Goal: Information Seeking & Learning: Find specific fact

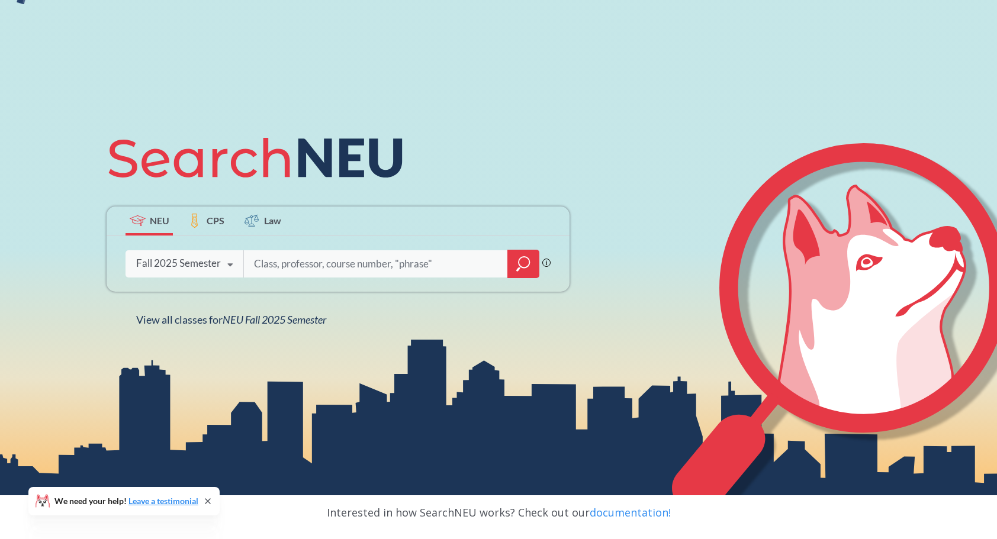
scroll to position [118, 0]
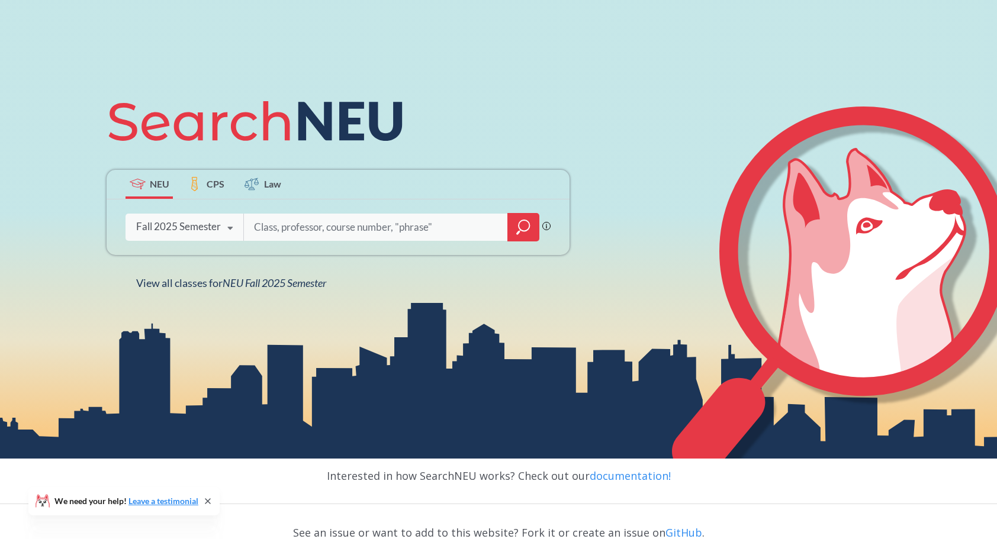
click at [330, 230] on input "search" at bounding box center [376, 227] width 246 height 25
paste input "CS 5010"
type input "CS 5010"
click at [523, 229] on icon "magnifying glass" at bounding box center [523, 227] width 14 height 17
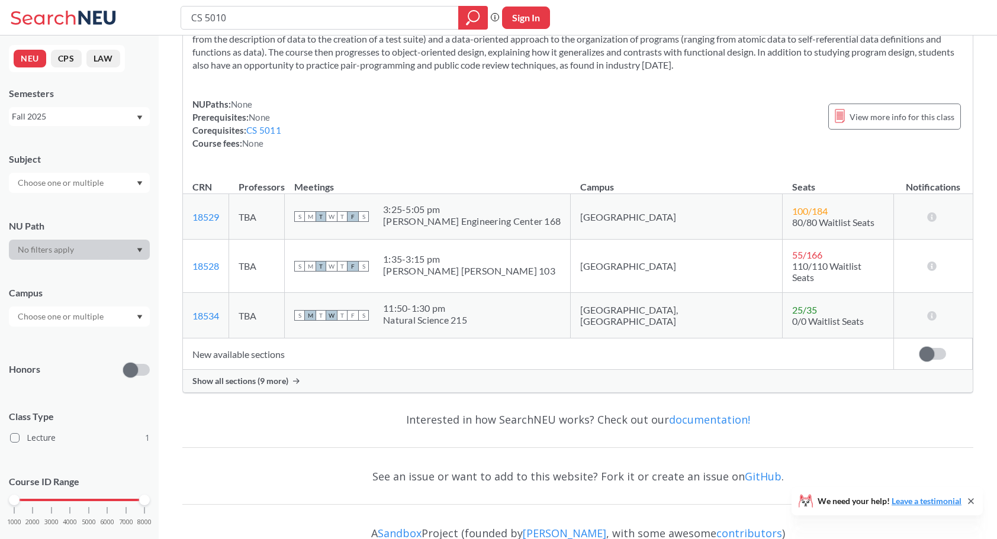
scroll to position [111, 0]
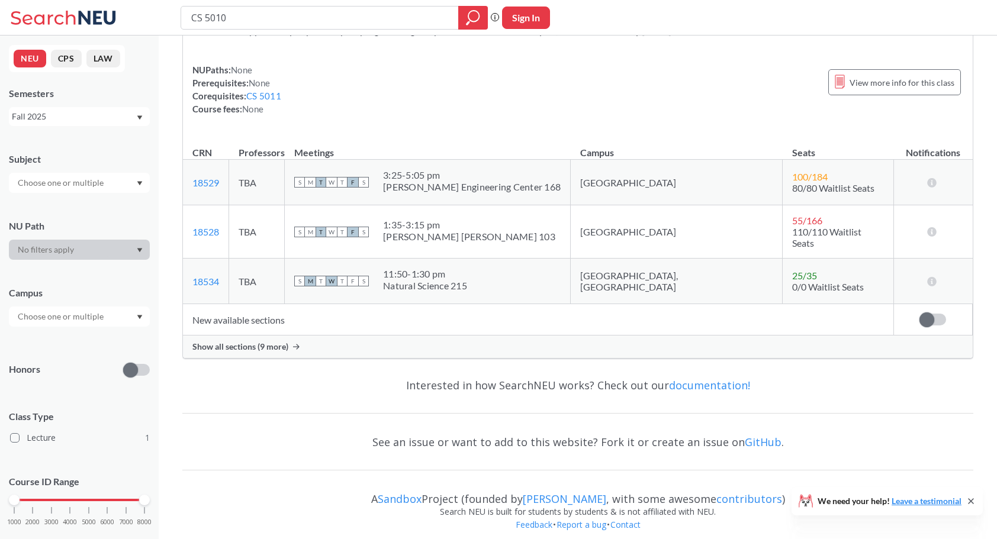
click at [272, 342] on span "Show all sections (9 more)" at bounding box center [240, 347] width 96 height 11
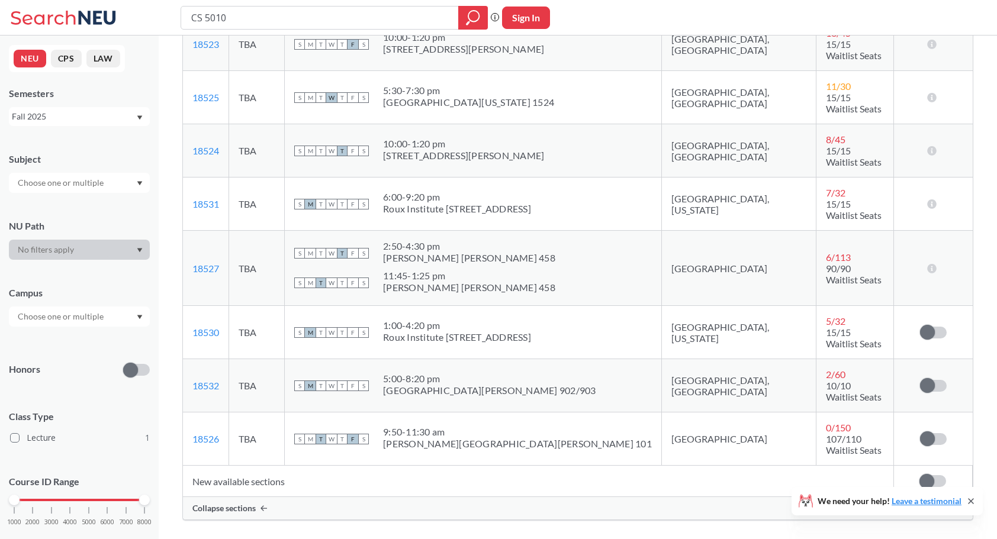
scroll to position [526, 0]
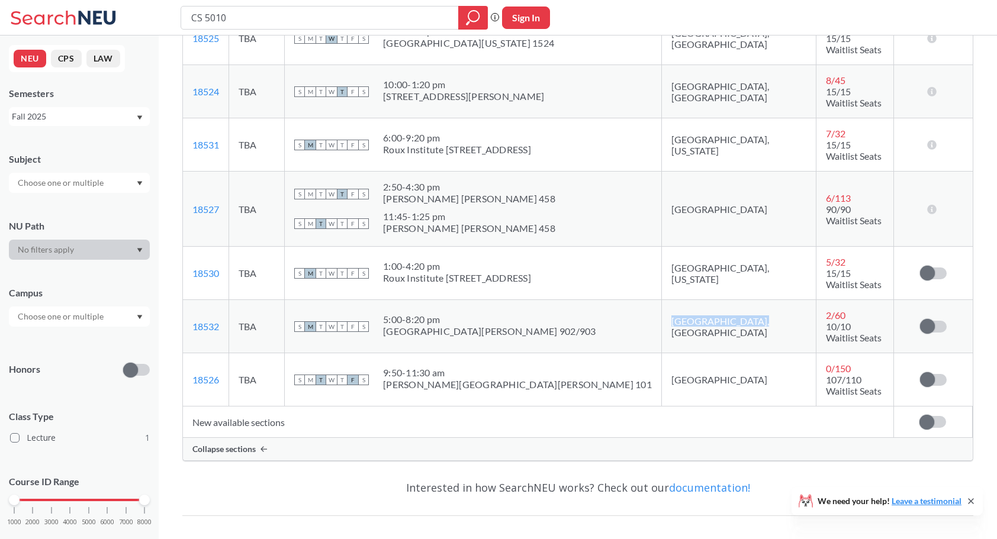
drag, startPoint x: 679, startPoint y: 250, endPoint x: 606, endPoint y: 252, distance: 72.8
click at [661, 300] on td "[GEOGRAPHIC_DATA], [GEOGRAPHIC_DATA]" at bounding box center [738, 326] width 155 height 53
click at [446, 314] on div "5:00 - 8:20 pm" at bounding box center [489, 320] width 213 height 12
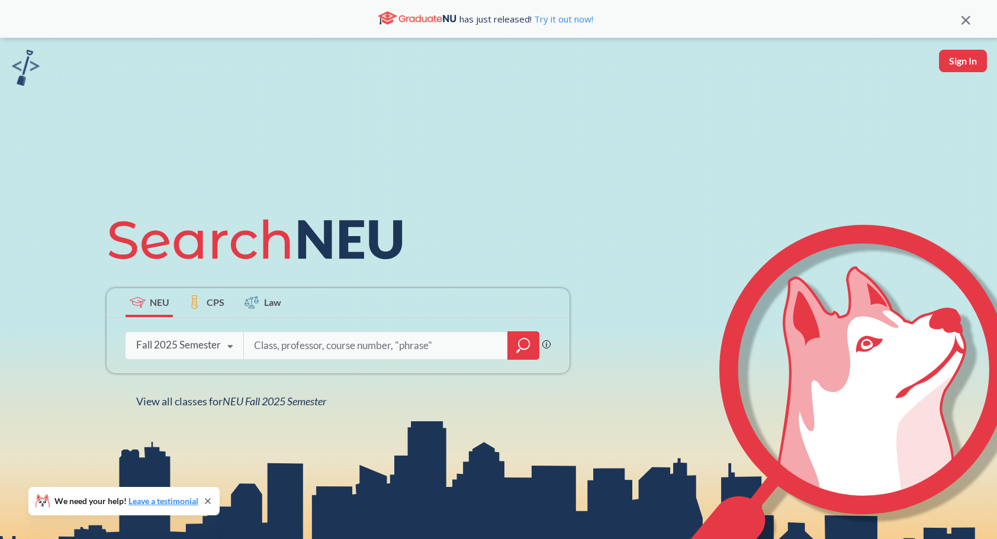
click at [293, 349] on input "search" at bounding box center [376, 345] width 246 height 25
paste input "CS 5010"
type input "CS 5011"
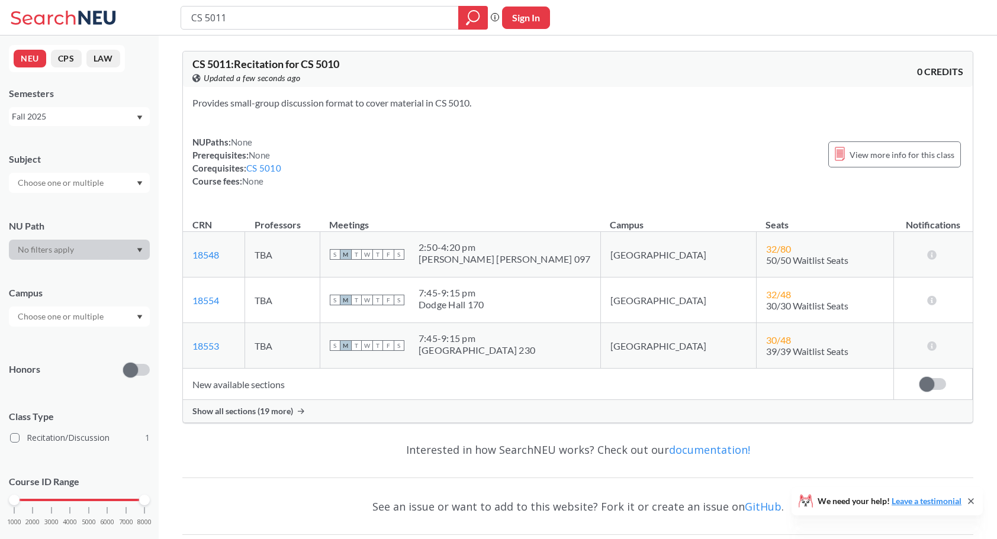
click at [264, 406] on span "Show all sections (19 more)" at bounding box center [242, 411] width 101 height 11
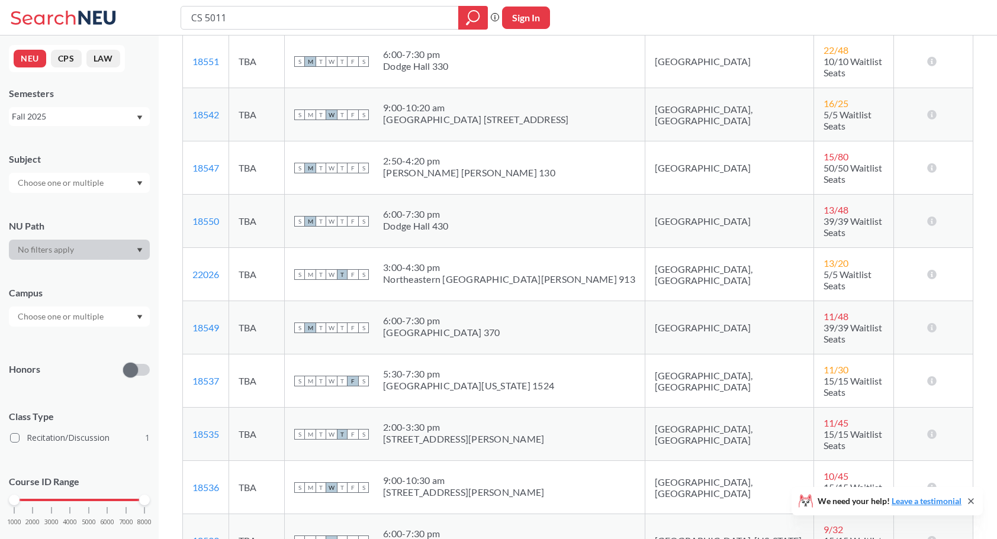
scroll to position [474, 0]
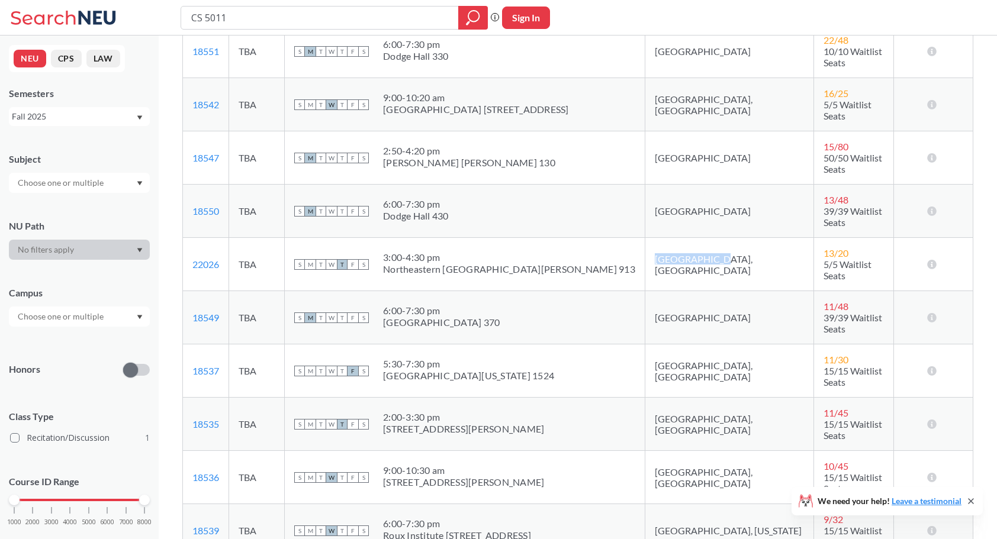
drag, startPoint x: 610, startPoint y: 191, endPoint x: 663, endPoint y: 193, distance: 52.1
click at [662, 238] on td "[GEOGRAPHIC_DATA], [GEOGRAPHIC_DATA]" at bounding box center [729, 264] width 169 height 53
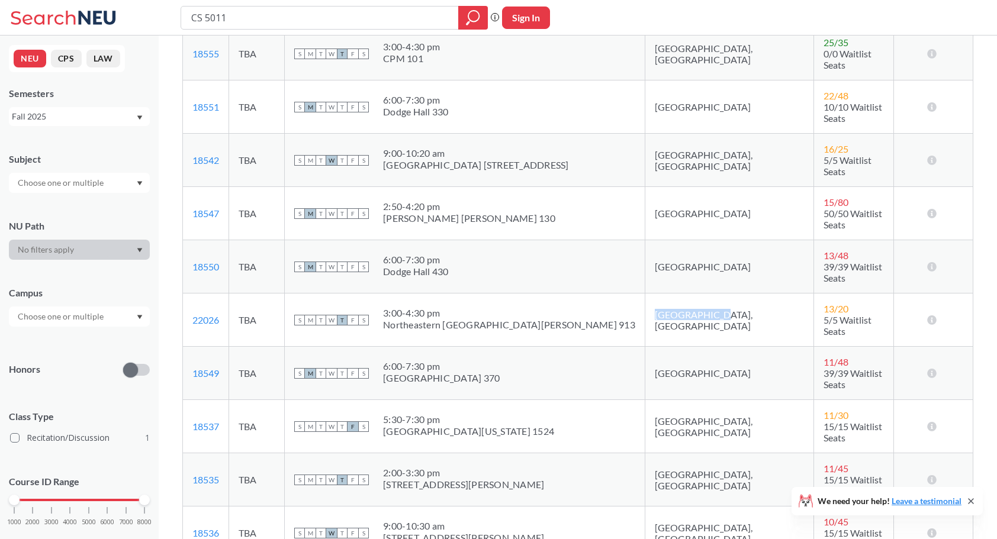
scroll to position [414, 0]
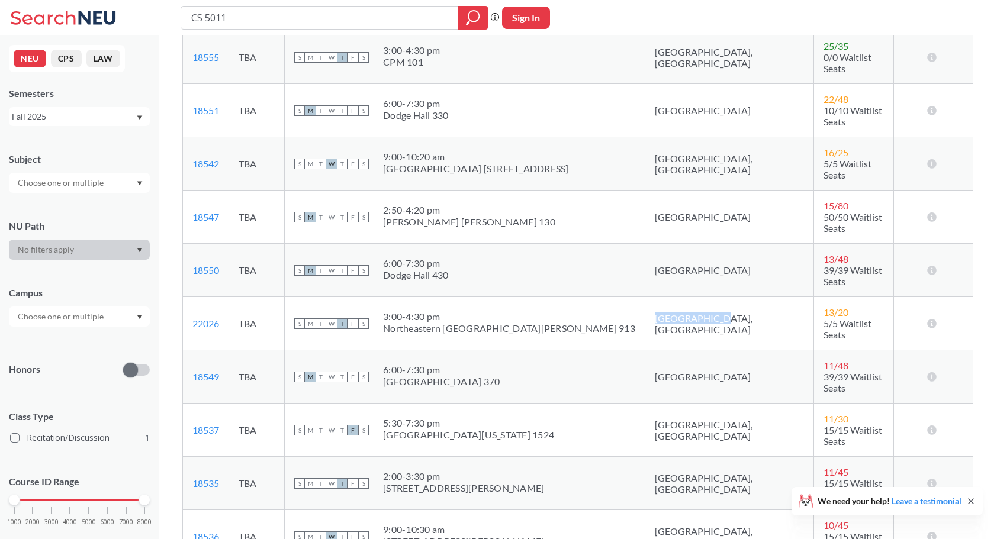
click at [645, 297] on td "[GEOGRAPHIC_DATA], [GEOGRAPHIC_DATA]" at bounding box center [729, 323] width 169 height 53
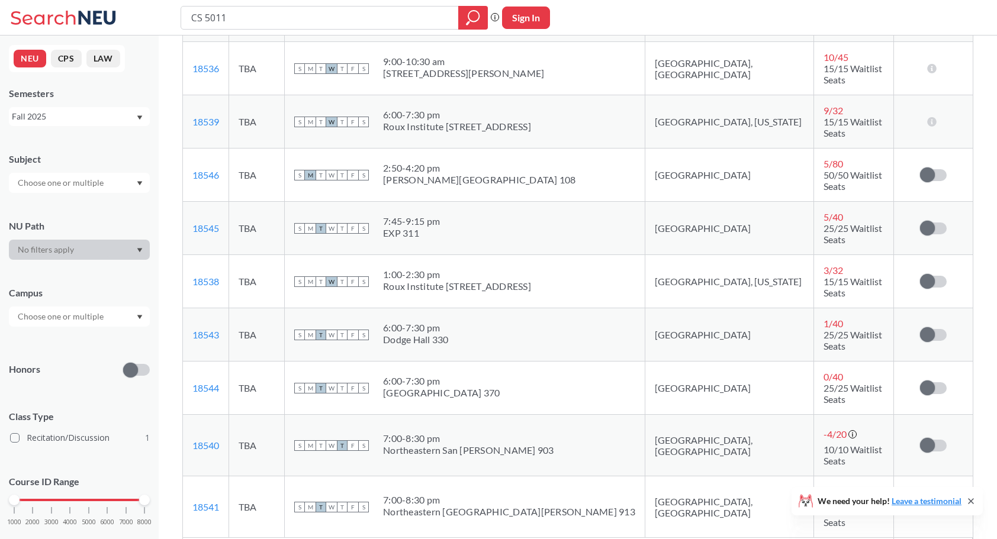
scroll to position [886, 0]
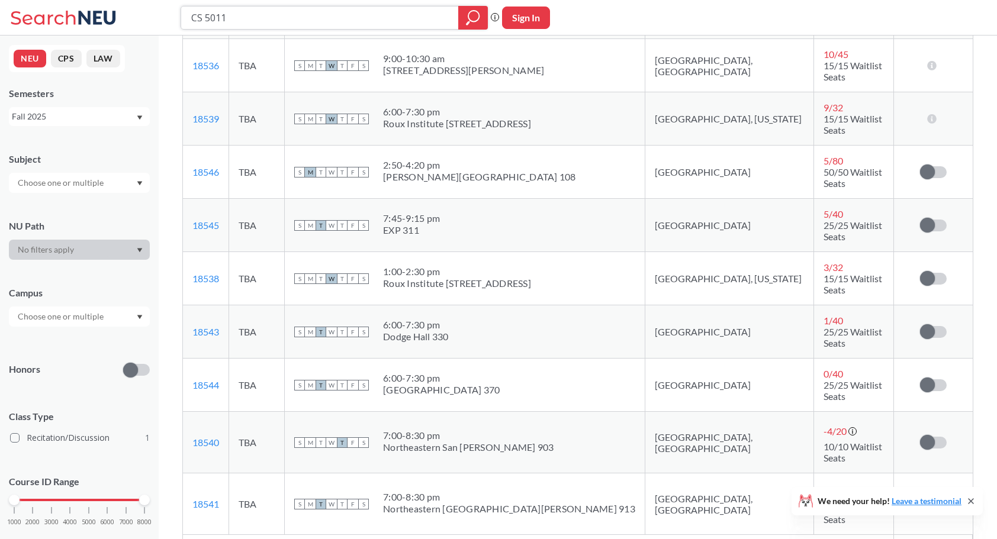
drag, startPoint x: 284, startPoint y: 18, endPoint x: 191, endPoint y: 47, distance: 97.4
click at [146, 13] on div "CS 5011 Phrase search guarantees the exact search appears in the results. Ex. I…" at bounding box center [498, 18] width 997 height 36
paste input "800"
type input "CS 5800"
click at [477, 15] on icon "magnifying glass" at bounding box center [473, 17] width 14 height 17
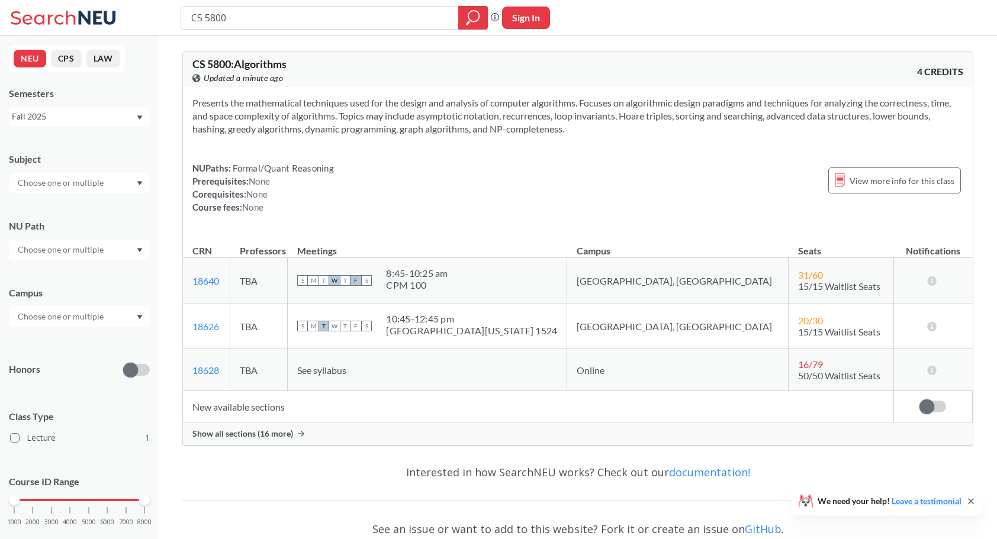
click at [277, 432] on span "Show all sections (16 more)" at bounding box center [242, 434] width 101 height 11
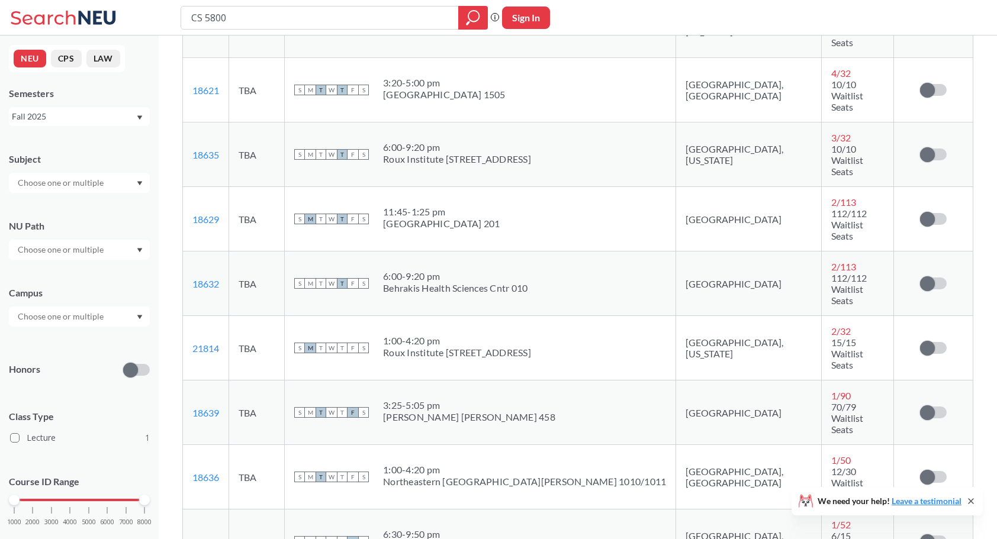
scroll to position [710, 0]
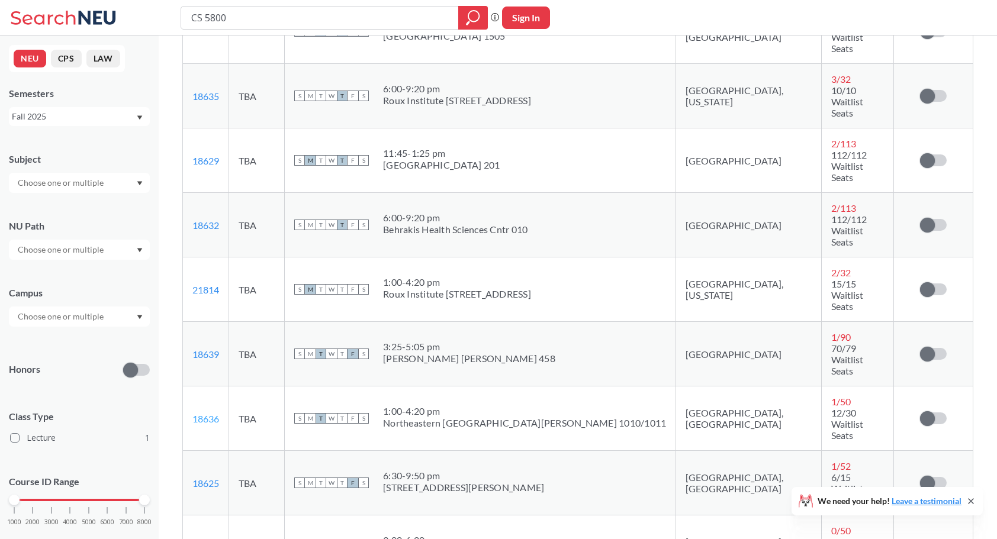
click at [212, 413] on link "18636" at bounding box center [205, 418] width 27 height 11
click at [211, 539] on link "20921" at bounding box center [205, 547] width 27 height 11
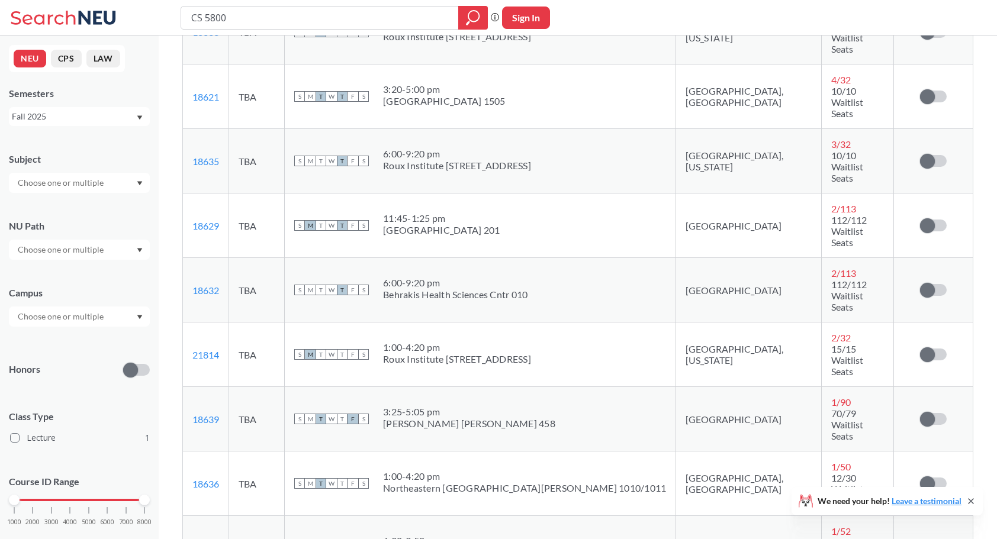
scroll to position [643, 0]
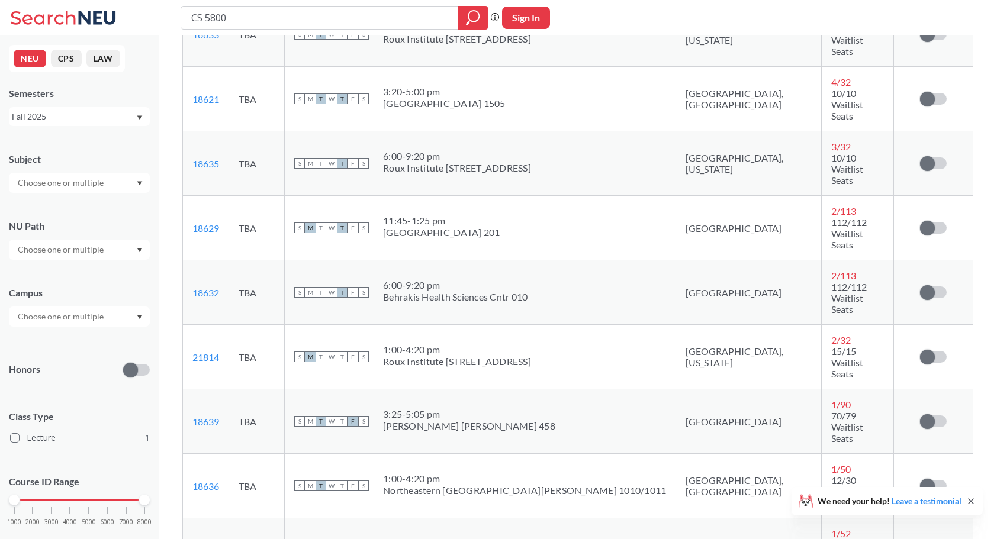
click at [475, 485] on div "Northeastern [GEOGRAPHIC_DATA][PERSON_NAME] 1010/1011" at bounding box center [524, 491] width 283 height 12
drag, startPoint x: 254, startPoint y: 22, endPoint x: 176, endPoint y: 22, distance: 78.2
click at [177, 20] on div "CS 5800 Phrase search guarantees the exact search appears in the results. Ex. I…" at bounding box center [498, 18] width 997 height 36
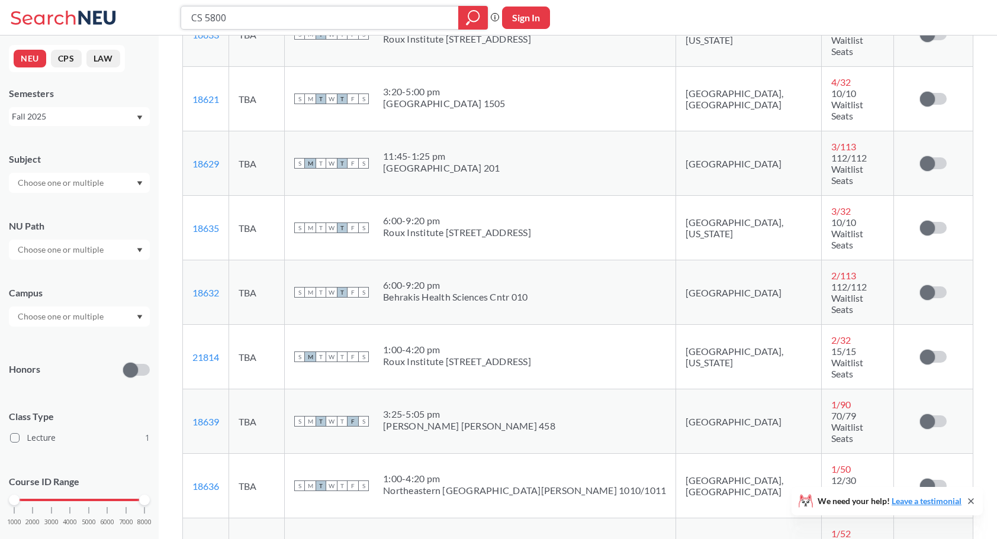
paste input "01"
click at [472, 13] on icon "magnifying glass" at bounding box center [473, 17] width 14 height 17
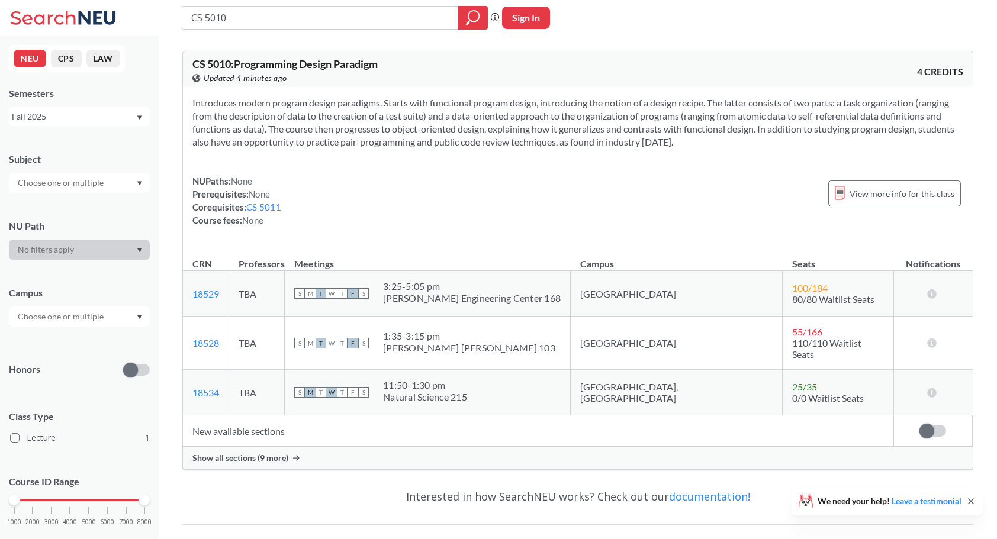
click at [265, 453] on span "Show all sections (9 more)" at bounding box center [240, 458] width 96 height 11
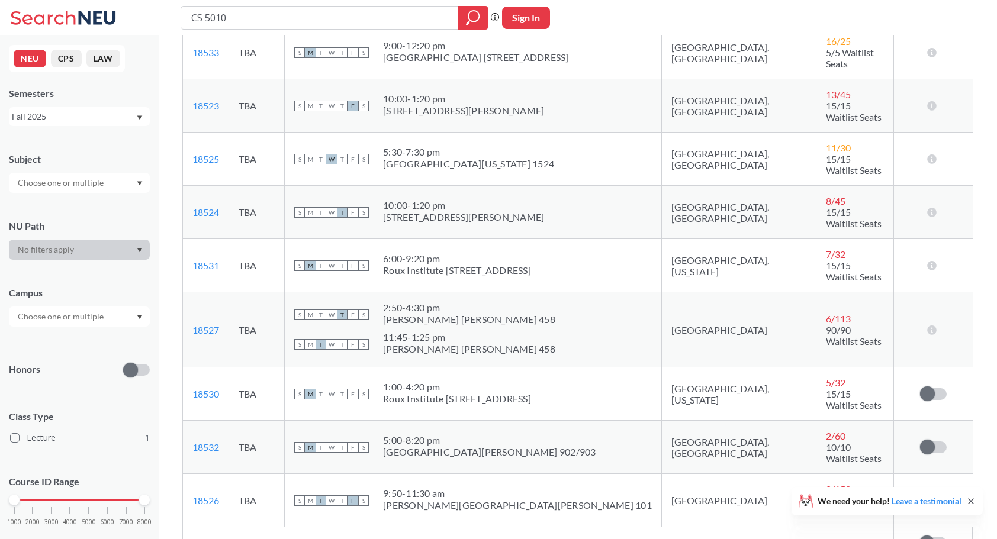
scroll to position [414, 0]
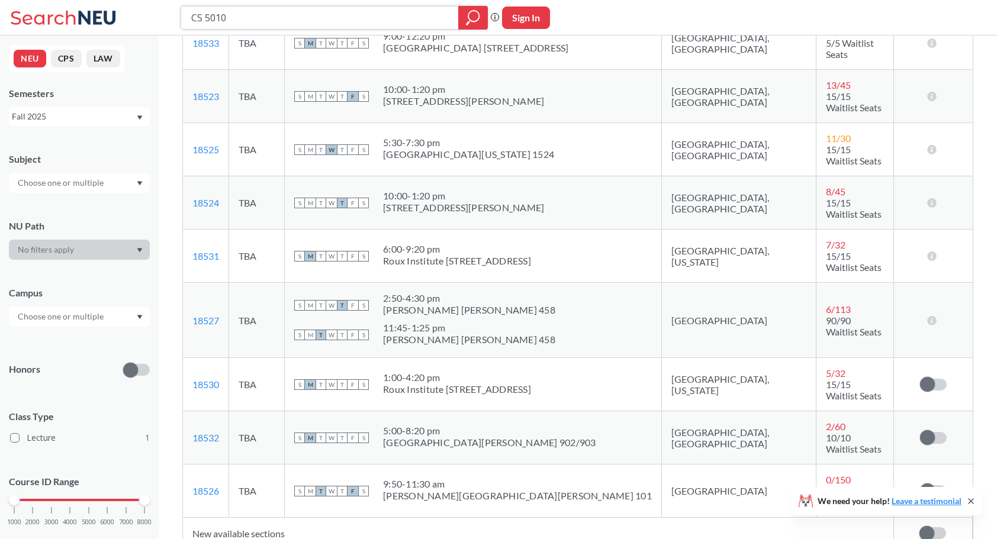
drag, startPoint x: 259, startPoint y: 11, endPoint x: 157, endPoint y: 7, distance: 102.5
click at [157, 7] on div "CS 5010 Phrase search guarantees the exact search appears in the results. Ex. I…" at bounding box center [498, 18] width 997 height 36
paste input "CS 5011"
type input "CS 5011"
click at [475, 15] on icon "magnifying glass" at bounding box center [473, 17] width 14 height 17
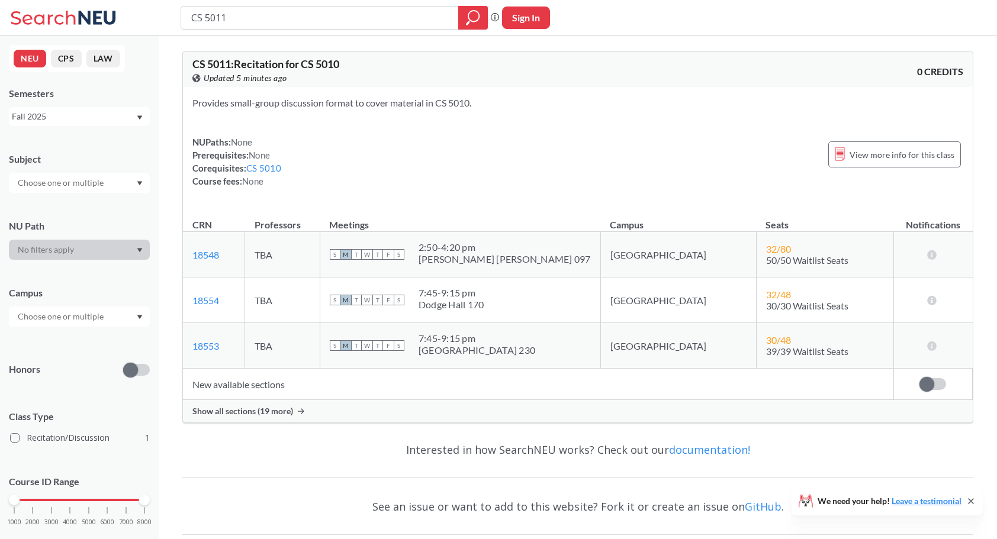
click at [288, 412] on span "Show all sections (19 more)" at bounding box center [242, 411] width 101 height 11
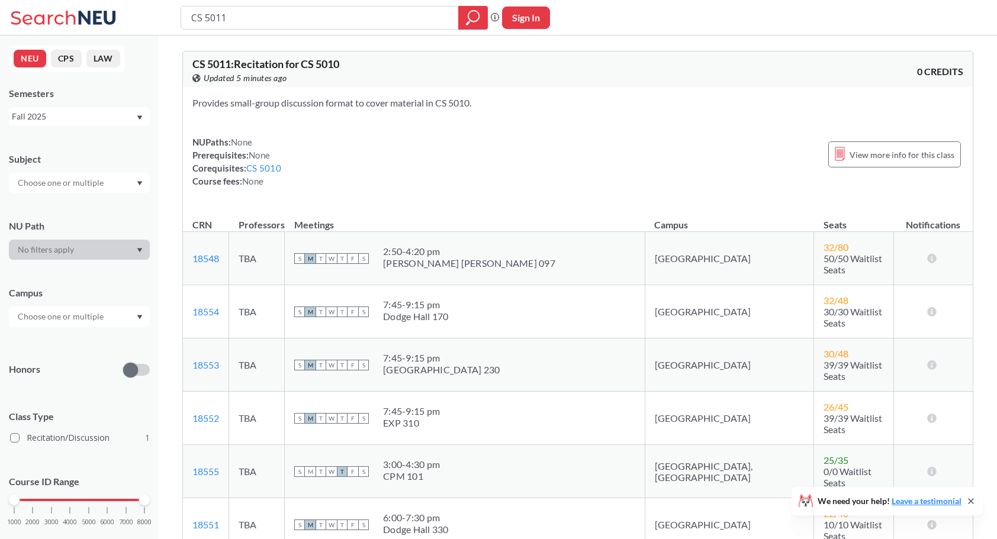
click at [96, 321] on input "text" at bounding box center [61, 317] width 99 height 14
click at [136, 320] on div at bounding box center [79, 317] width 141 height 20
click at [94, 317] on input "text" at bounding box center [61, 317] width 99 height 14
click at [136, 316] on div at bounding box center [79, 317] width 141 height 20
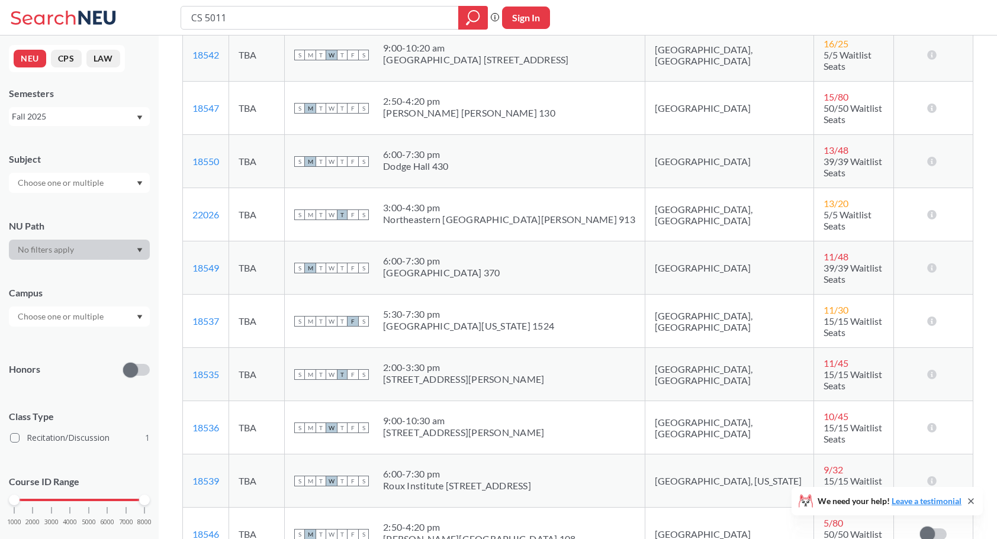
scroll to position [533, 0]
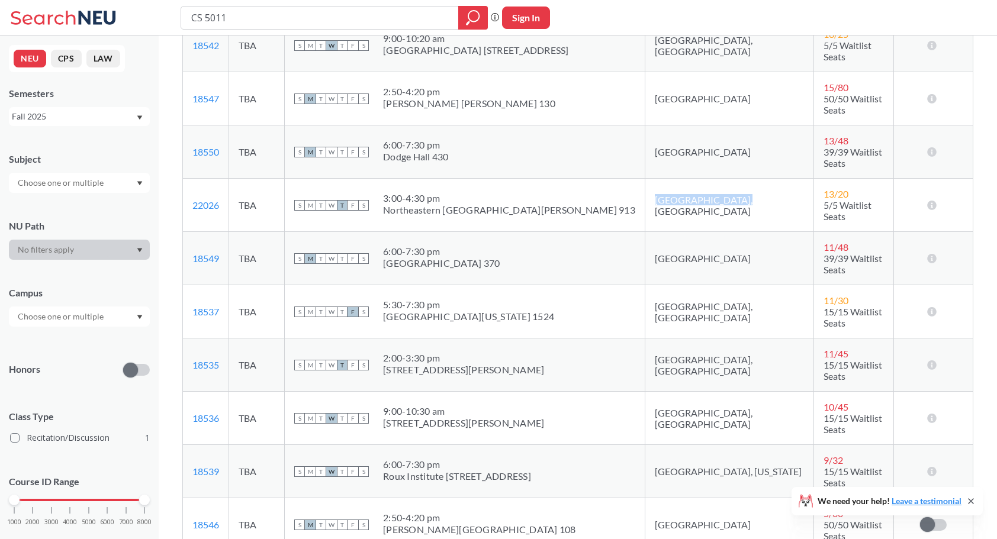
drag, startPoint x: 616, startPoint y: 130, endPoint x: 693, endPoint y: 126, distance: 77.1
click at [693, 179] on td "[GEOGRAPHIC_DATA], [GEOGRAPHIC_DATA]" at bounding box center [729, 205] width 169 height 53
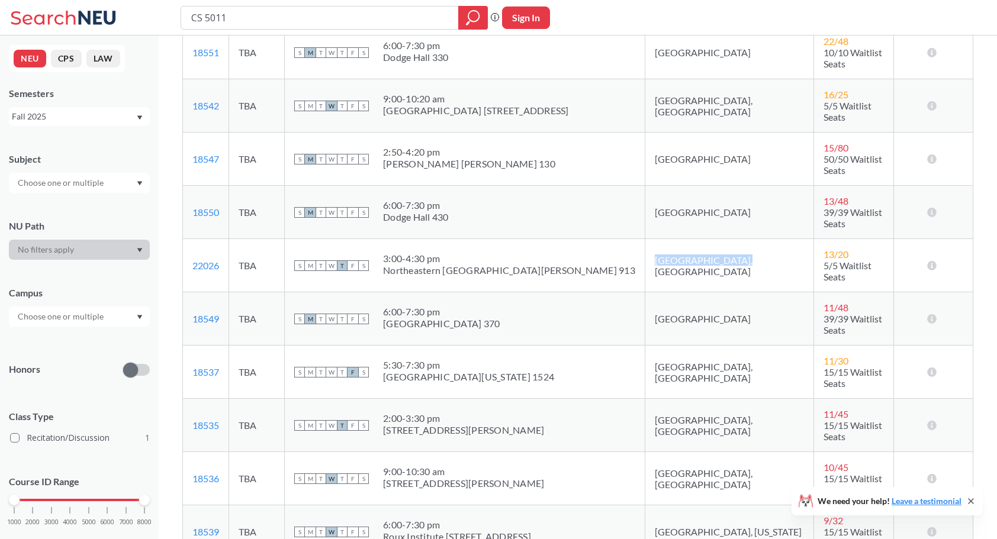
scroll to position [412, 0]
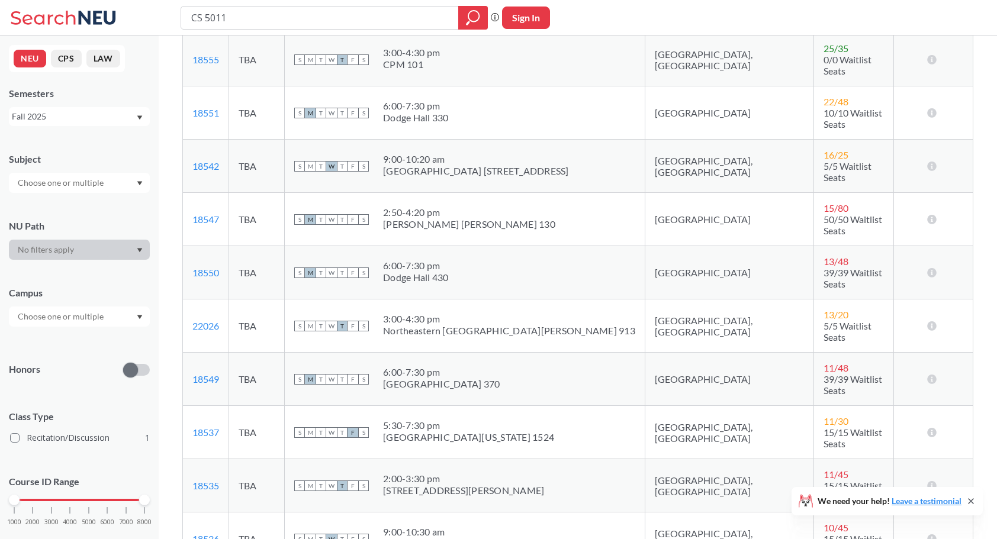
click at [500, 325] on div "Northeastern [GEOGRAPHIC_DATA][PERSON_NAME] 913" at bounding box center [509, 331] width 252 height 12
drag, startPoint x: 615, startPoint y: 251, endPoint x: 684, endPoint y: 252, distance: 69.9
click at [688, 300] on td "[GEOGRAPHIC_DATA], [GEOGRAPHIC_DATA]" at bounding box center [729, 326] width 169 height 53
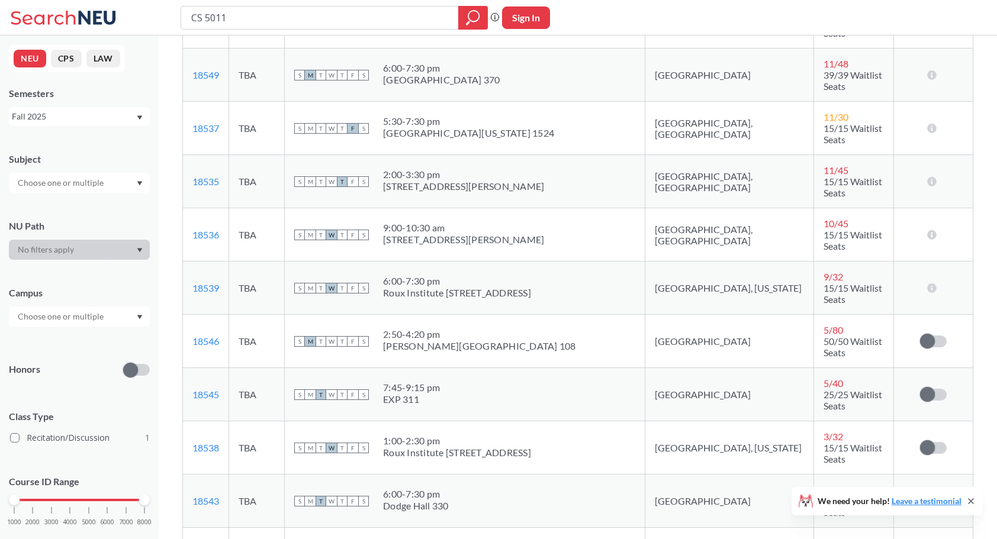
scroll to position [945, 0]
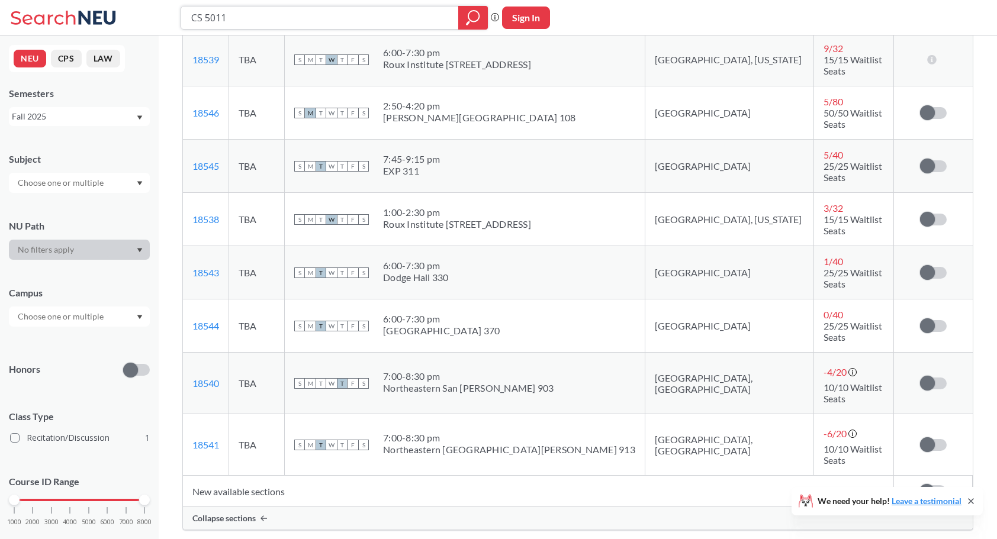
drag, startPoint x: 270, startPoint y: 19, endPoint x: 219, endPoint y: 20, distance: 50.9
click at [219, 20] on input "CS 5011" at bounding box center [320, 18] width 260 height 20
type input "CS 5080"
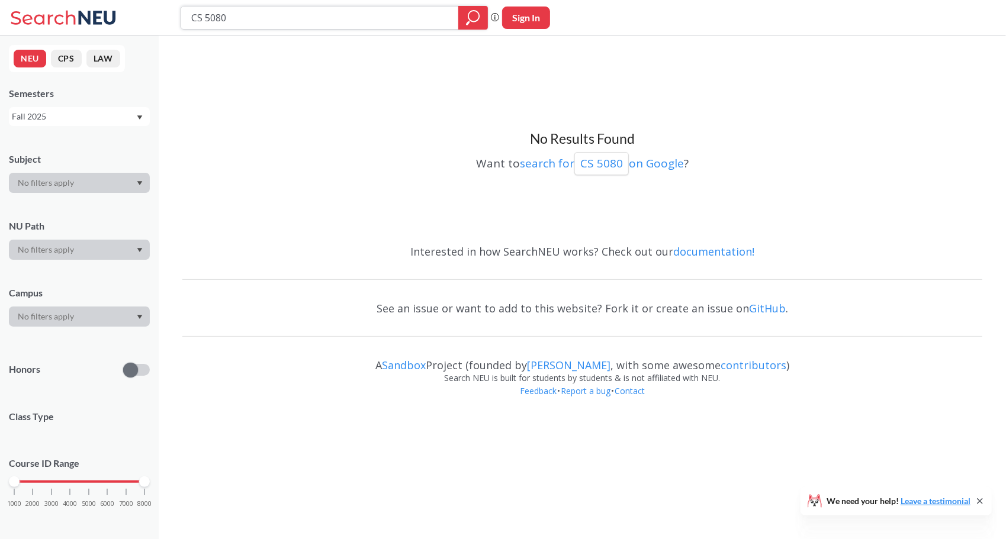
drag, startPoint x: 254, startPoint y: 18, endPoint x: 163, endPoint y: 14, distance: 90.7
click at [182, 11] on div "CS 5080" at bounding box center [334, 18] width 307 height 24
paste input "CS 580"
click at [470, 20] on icon "magnifying glass" at bounding box center [469, 21] width 1 height 2
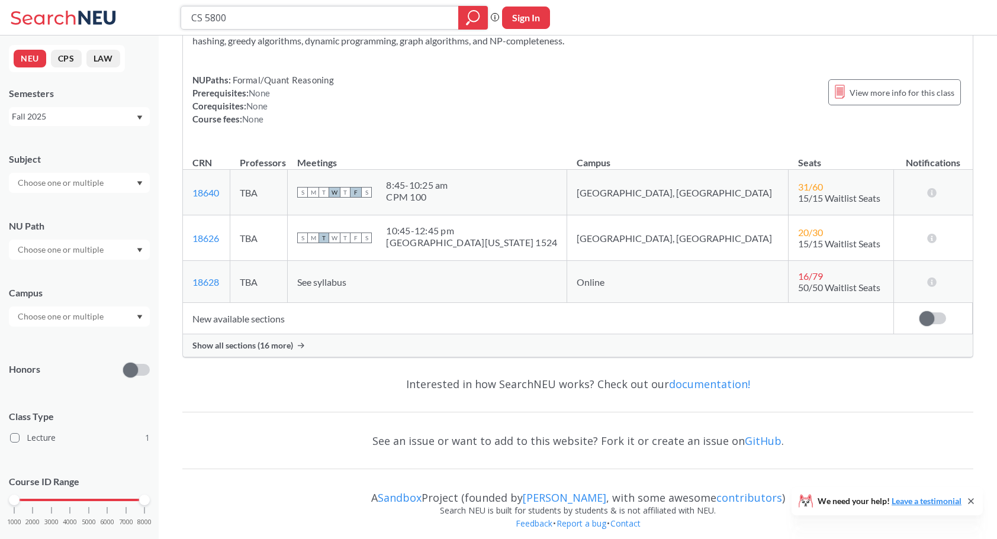
scroll to position [95, 0]
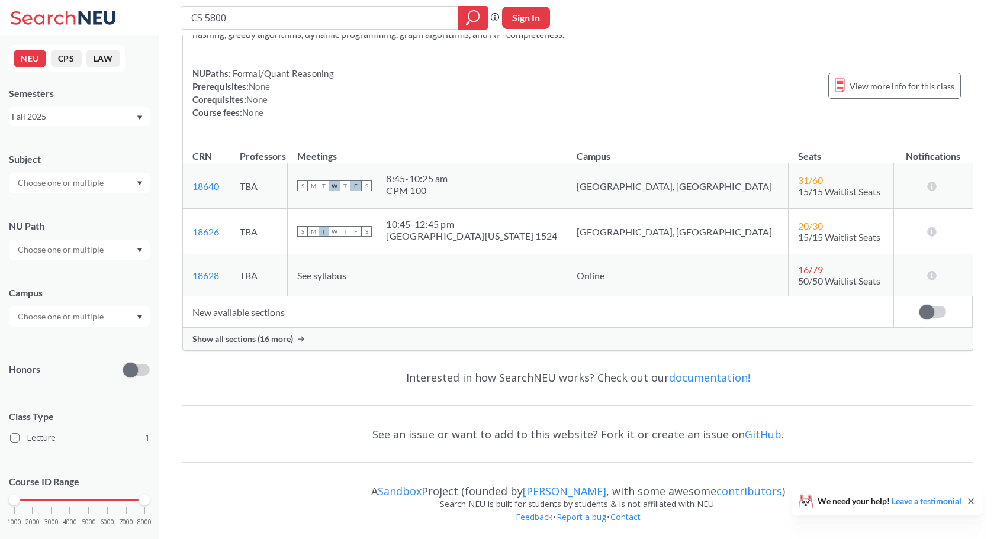
click at [278, 334] on span "Show all sections (16 more)" at bounding box center [242, 339] width 101 height 11
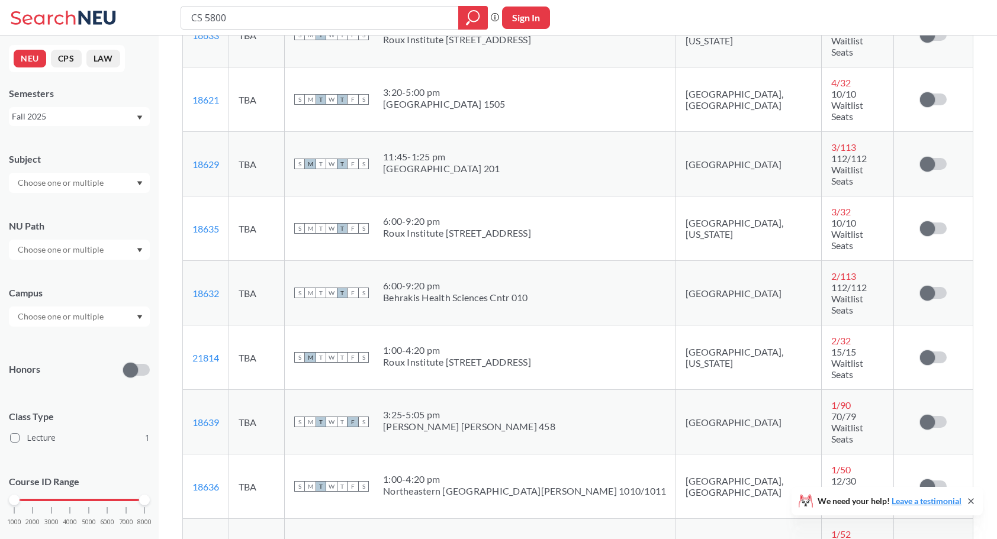
scroll to position [687, 0]
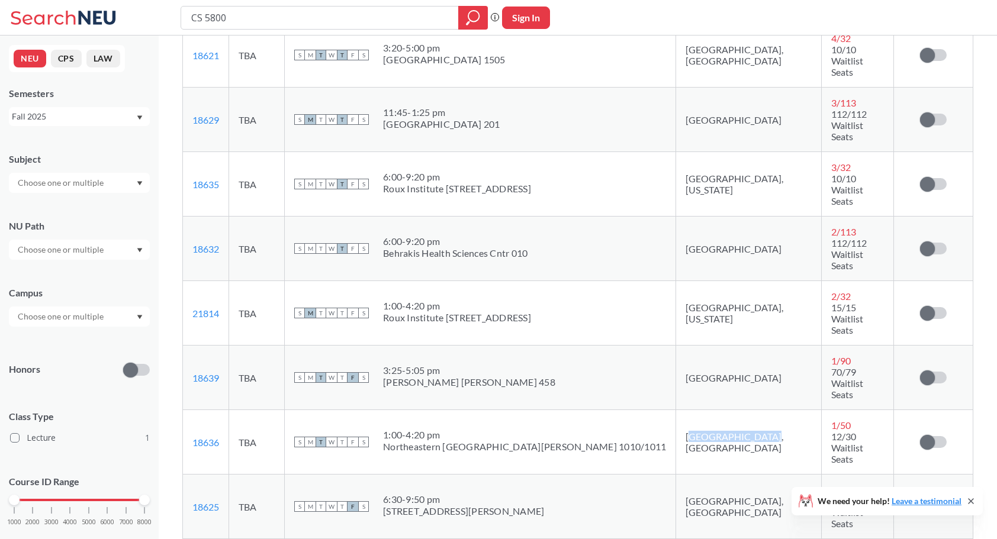
drag, startPoint x: 675, startPoint y: 182, endPoint x: 612, endPoint y: 179, distance: 63.4
click at [676, 410] on td "[GEOGRAPHIC_DATA], [GEOGRAPHIC_DATA]" at bounding box center [749, 442] width 146 height 65
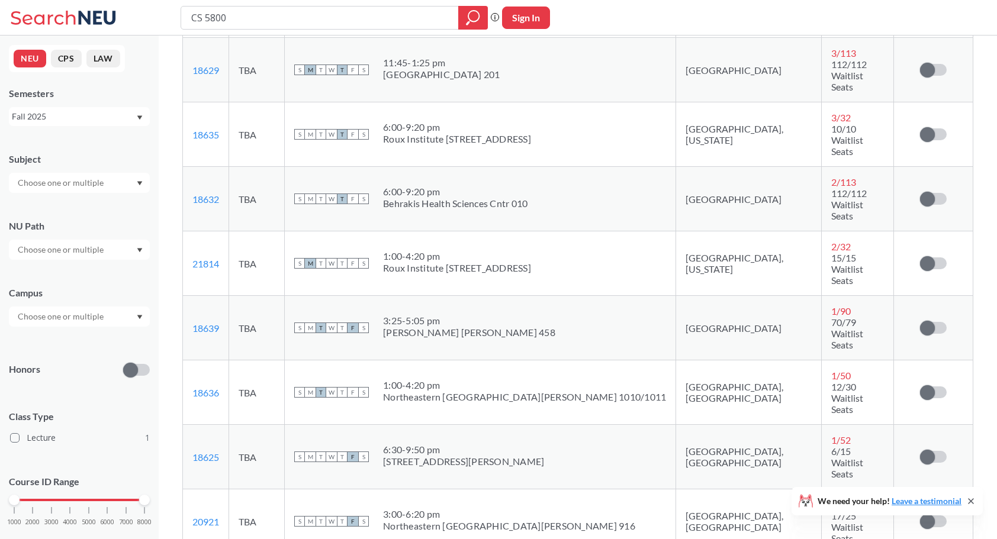
scroll to position [746, 0]
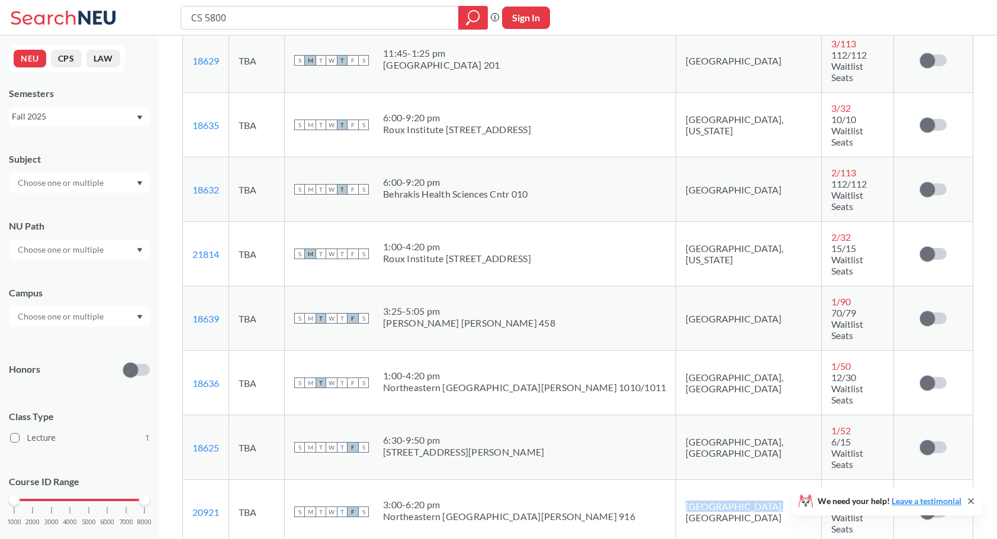
drag, startPoint x: 610, startPoint y: 211, endPoint x: 694, endPoint y: 214, distance: 84.1
click at [694, 480] on td "[GEOGRAPHIC_DATA], [GEOGRAPHIC_DATA]" at bounding box center [749, 512] width 146 height 65
click at [459, 511] on div "Northeastern [GEOGRAPHIC_DATA][PERSON_NAME] 916" at bounding box center [509, 517] width 252 height 12
drag, startPoint x: 423, startPoint y: 204, endPoint x: 495, endPoint y: 200, distance: 72.3
click at [495, 499] on div "3:00 - 6:20 pm" at bounding box center [509, 505] width 252 height 12
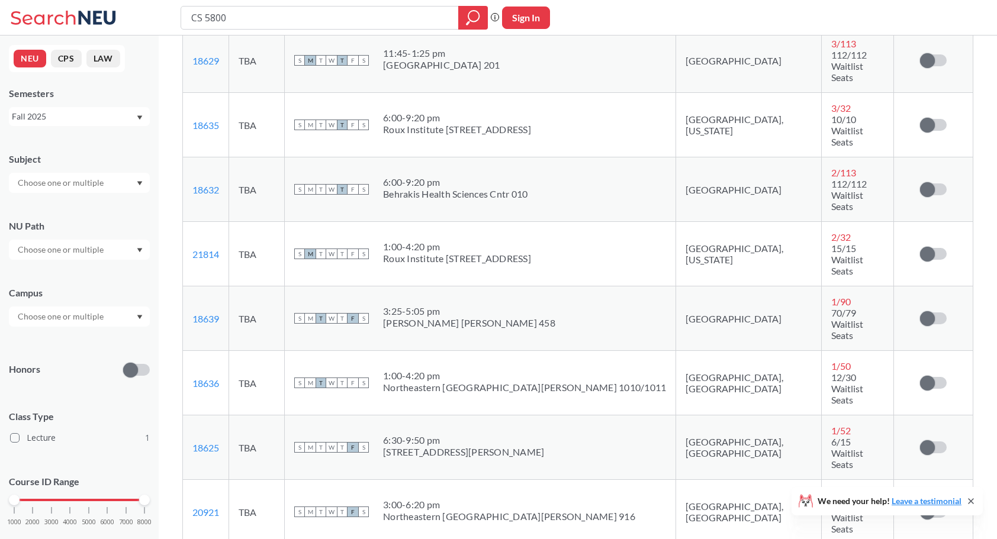
click at [273, 480] on td "TBA" at bounding box center [257, 512] width 56 height 65
drag, startPoint x: 227, startPoint y: 211, endPoint x: 186, endPoint y: 213, distance: 41.5
click at [186, 480] on td "20921 View this section on Banner." at bounding box center [206, 512] width 46 height 65
copy link "20921"
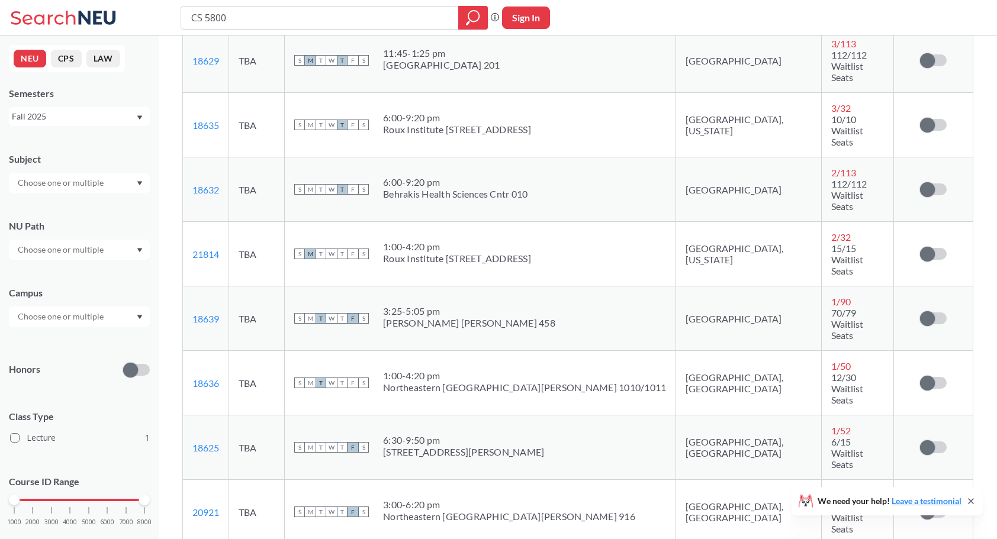
drag, startPoint x: 228, startPoint y: 258, endPoint x: 186, endPoint y: 261, distance: 41.5
copy link "18637"
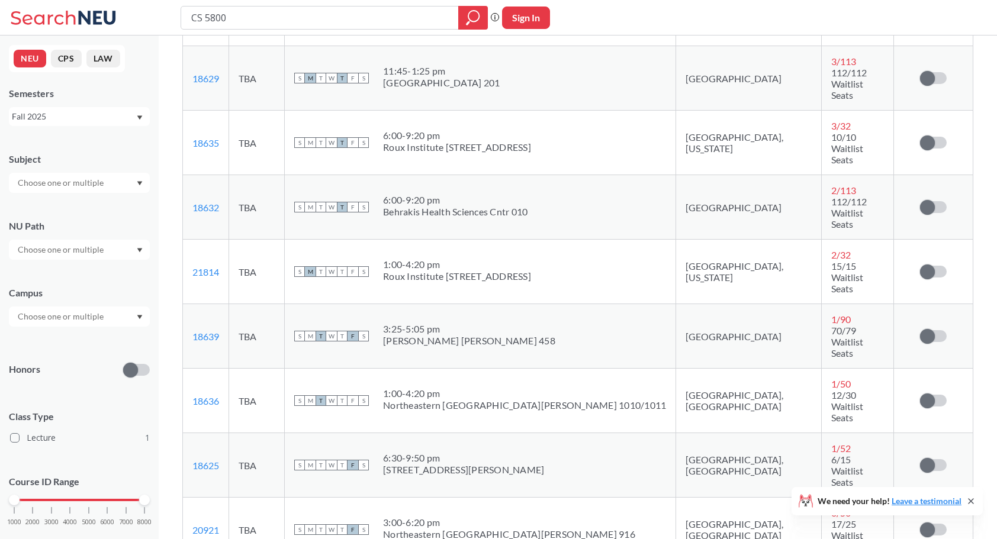
scroll to position [687, 0]
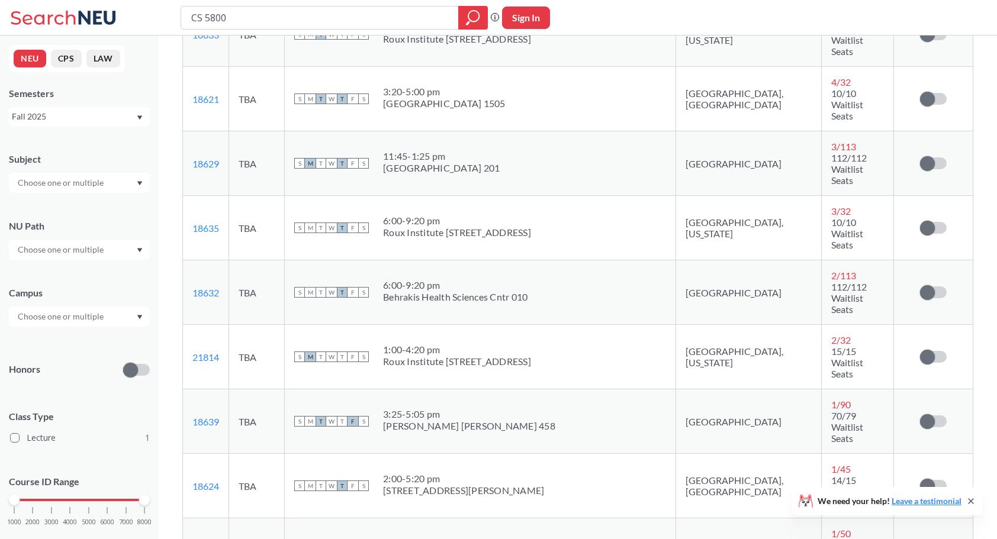
drag, startPoint x: 232, startPoint y: 362, endPoint x: 193, endPoint y: 364, distance: 39.1
copy link "20921"
drag, startPoint x: 226, startPoint y: 405, endPoint x: 192, endPoint y: 406, distance: 34.4
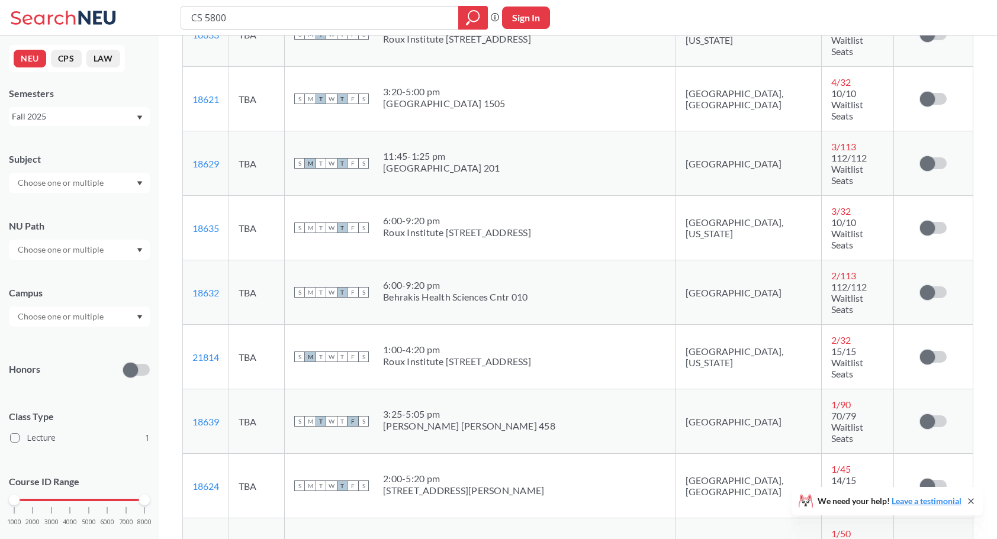
copy link "18637"
click at [248, 12] on input "CS 5800" at bounding box center [320, 18] width 260 height 20
type input "CS 5011"
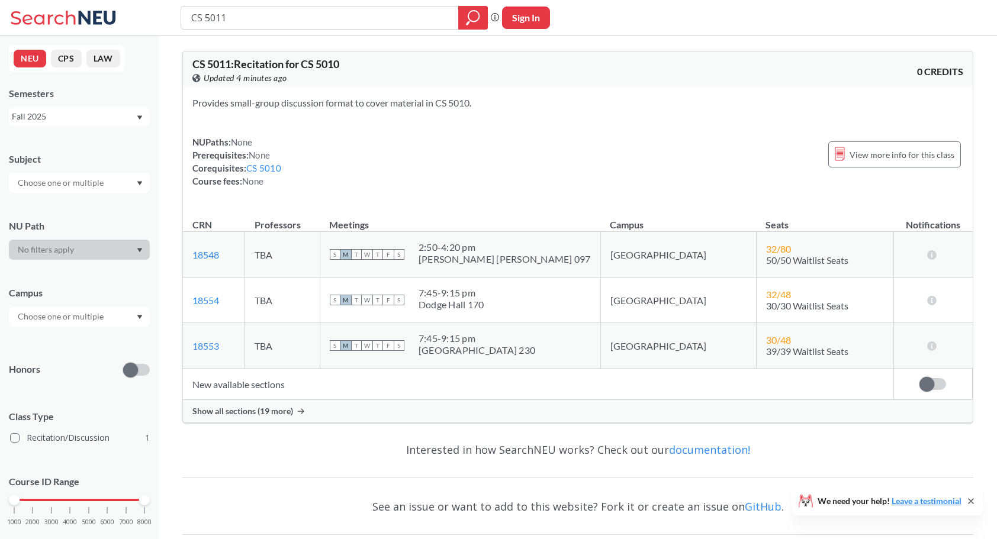
click at [270, 403] on div "Show all sections (19 more)" at bounding box center [578, 411] width 790 height 22
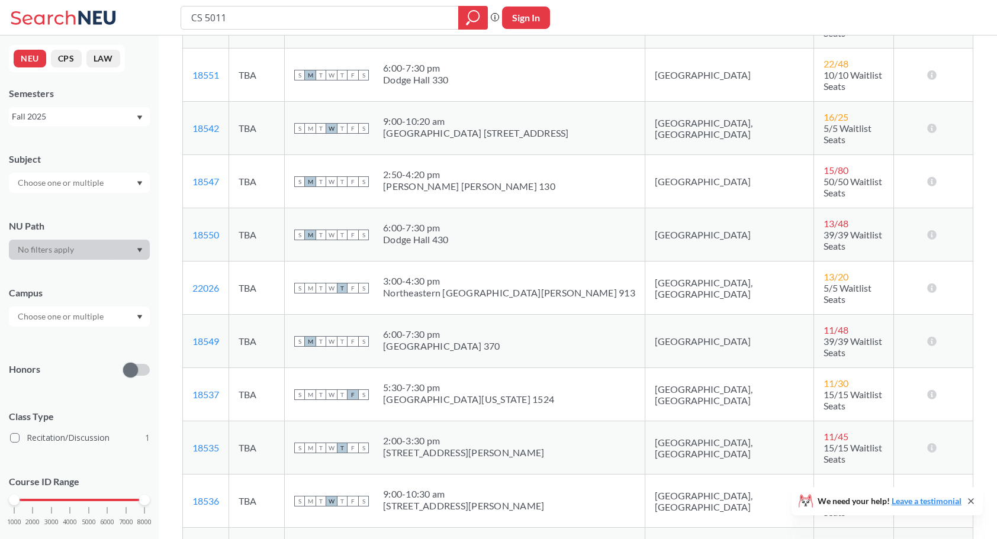
scroll to position [412, 0]
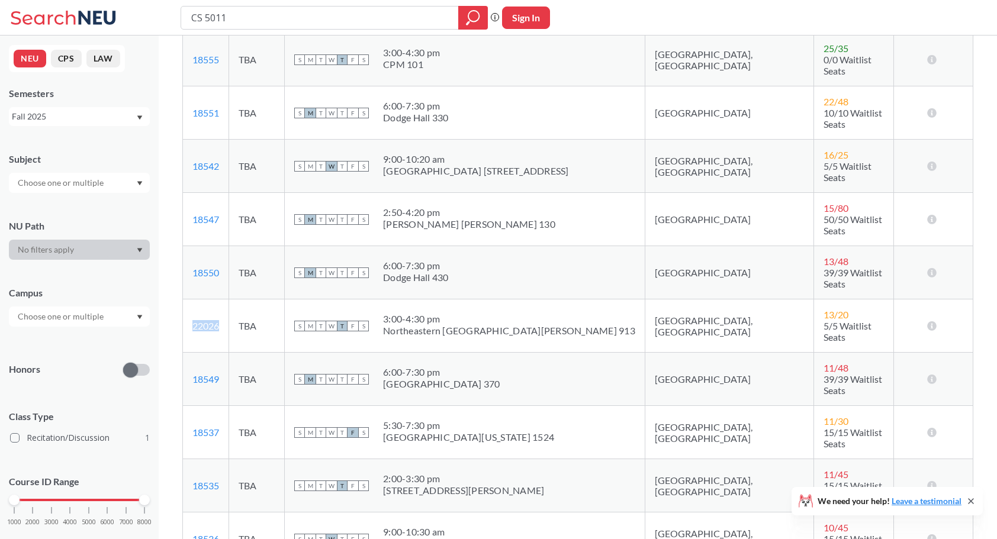
drag, startPoint x: 234, startPoint y: 249, endPoint x: 190, endPoint y: 253, distance: 44.1
click at [190, 300] on td "22026 View this section on Banner." at bounding box center [206, 326] width 46 height 53
copy link "22026"
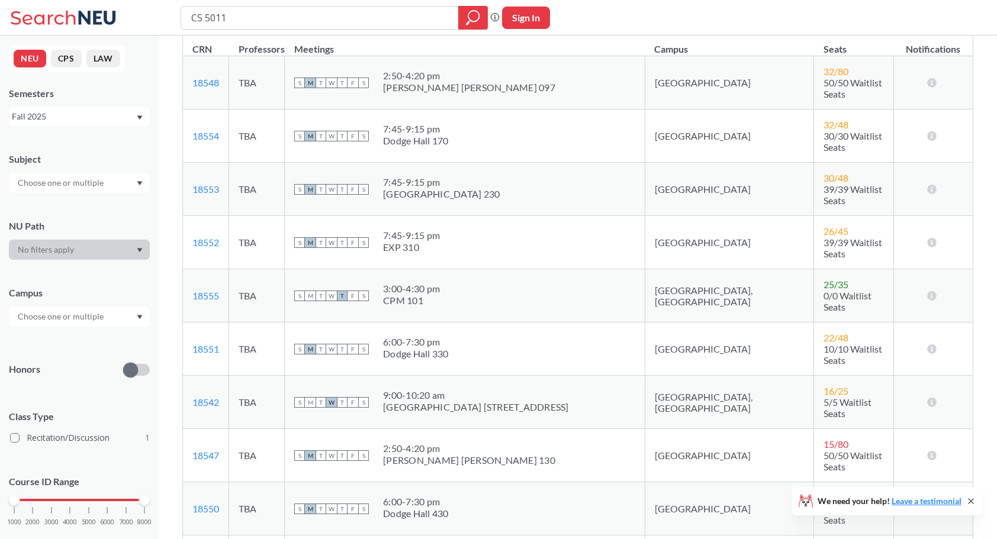
scroll to position [175, 0]
